Goal: Entertainment & Leisure: Consume media (video, audio)

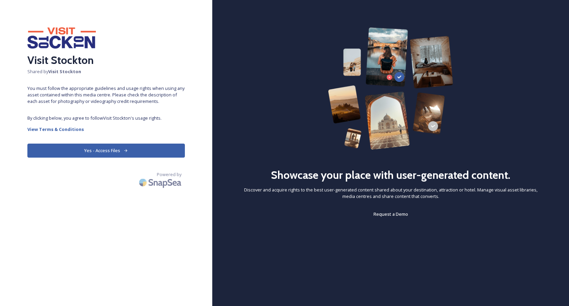
click at [131, 151] on button "Yes - Access Files" at bounding box center [105, 151] width 157 height 14
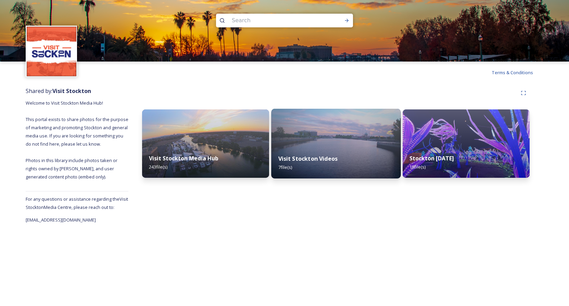
click at [293, 144] on img at bounding box center [335, 144] width 129 height 70
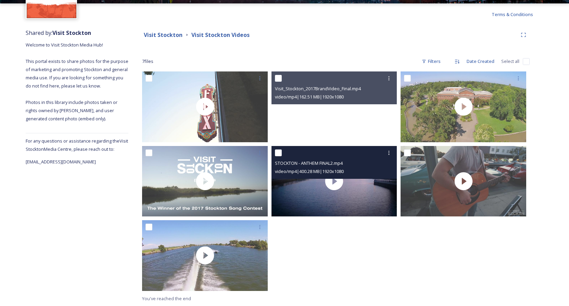
scroll to position [58, 0]
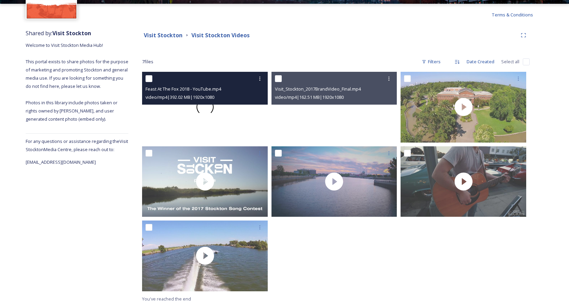
click at [232, 126] on div at bounding box center [205, 107] width 126 height 71
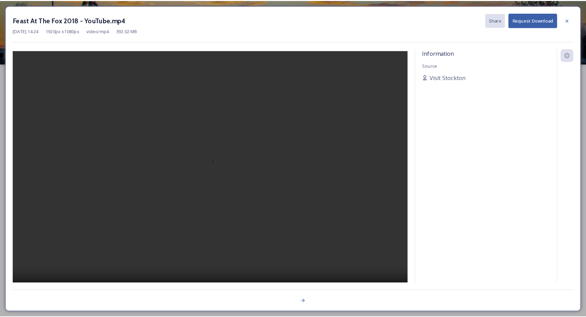
scroll to position [0, 0]
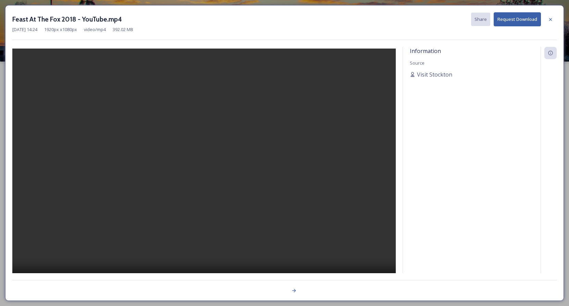
click at [204, 173] on video at bounding box center [203, 171] width 383 height 245
click at [230, 198] on video at bounding box center [203, 171] width 383 height 245
click at [250, 208] on video at bounding box center [203, 171] width 383 height 245
click at [191, 188] on video at bounding box center [203, 171] width 383 height 245
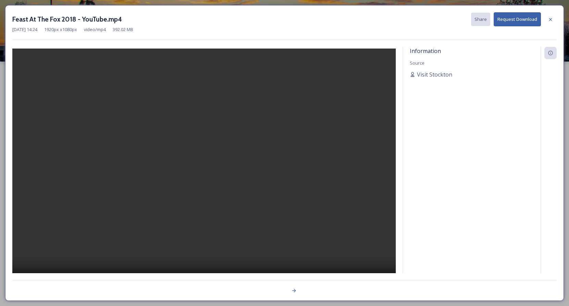
click at [187, 187] on video at bounding box center [203, 171] width 383 height 245
click at [184, 187] on video at bounding box center [203, 171] width 383 height 245
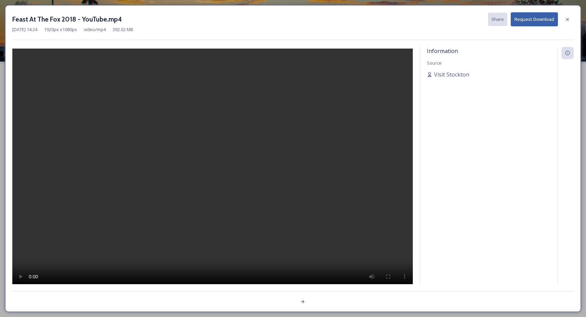
click at [221, 148] on video at bounding box center [212, 171] width 400 height 245
click at [215, 209] on video at bounding box center [212, 171] width 400 height 245
click at [291, 234] on video at bounding box center [212, 171] width 400 height 245
click at [170, 283] on video at bounding box center [212, 171] width 400 height 245
drag, startPoint x: 173, startPoint y: 283, endPoint x: 301, endPoint y: 284, distance: 127.7
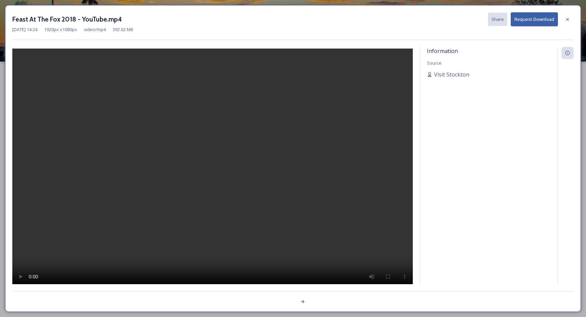
click at [302, 284] on video at bounding box center [212, 171] width 400 height 245
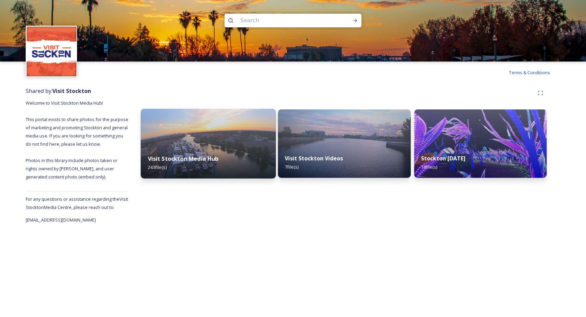
click at [216, 136] on img at bounding box center [208, 144] width 135 height 70
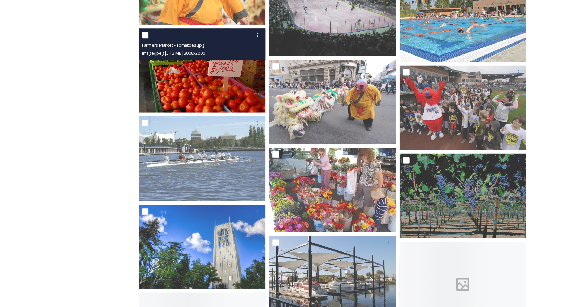
scroll to position [1381, 0]
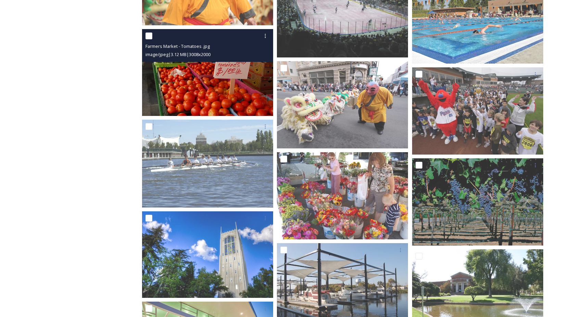
click at [186, 96] on img at bounding box center [207, 72] width 131 height 87
